Goal: Check status: Check status

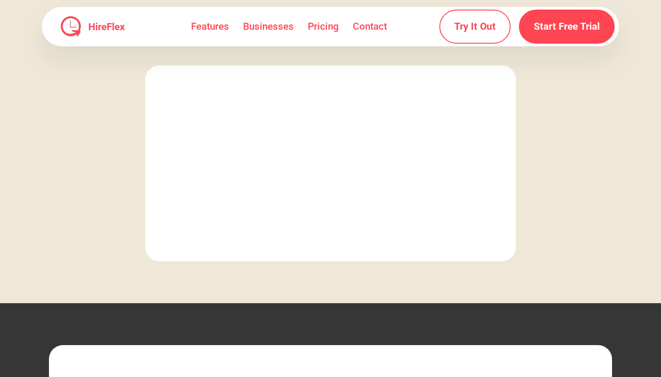
scroll to position [2529, 0]
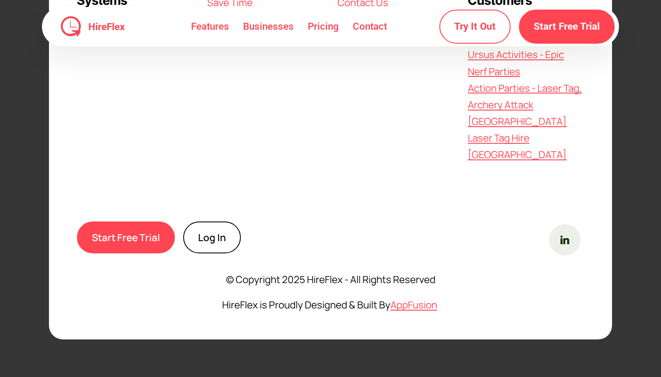
click at [202, 234] on link "Log In" at bounding box center [212, 238] width 58 height 32
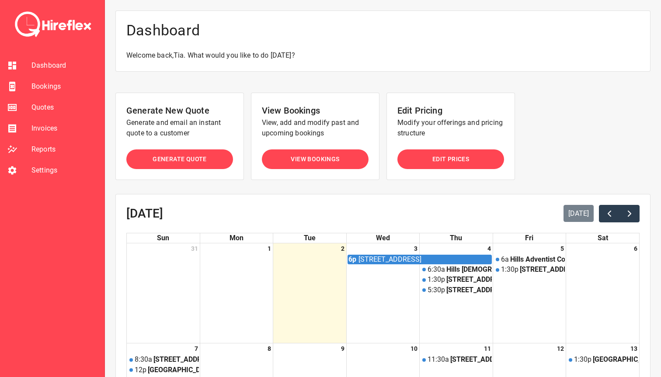
click at [48, 90] on span "Bookings" at bounding box center [64, 86] width 66 height 10
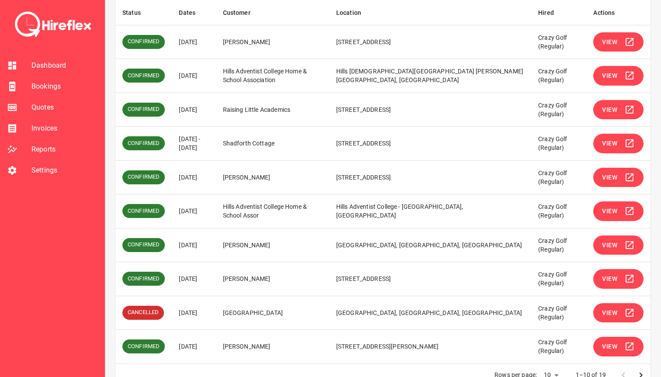
scroll to position [173, 0]
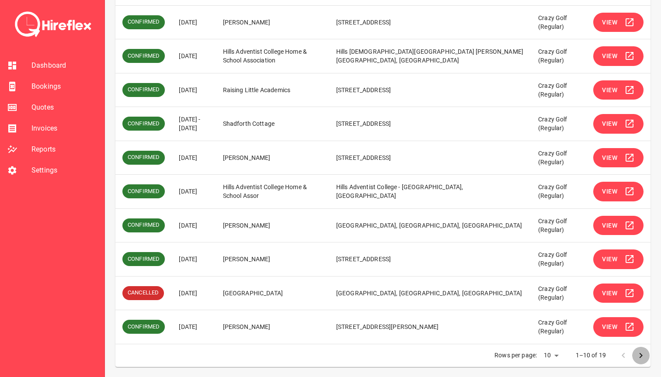
click at [638, 354] on icon "Go to next page" at bounding box center [641, 356] width 10 height 10
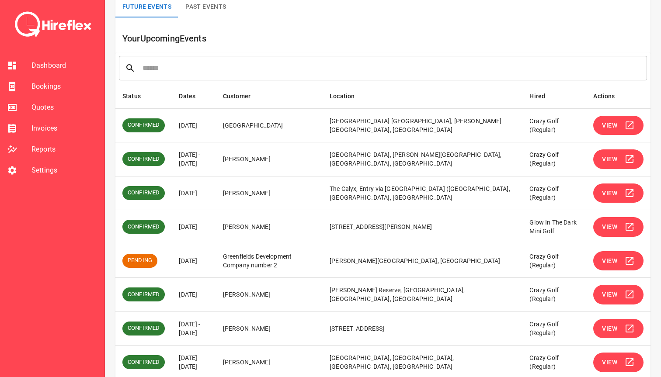
scroll to position [139, 0]
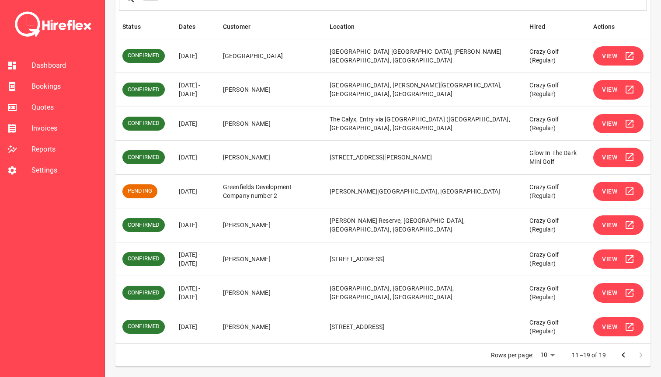
drag, startPoint x: 188, startPoint y: 288, endPoint x: 210, endPoint y: 301, distance: 26.3
click at [210, 301] on td "[DATE] - [DATE]" at bounding box center [194, 293] width 44 height 34
click at [216, 299] on td "[DATE] - [DATE]" at bounding box center [194, 293] width 44 height 34
